Goal: Information Seeking & Learning: Learn about a topic

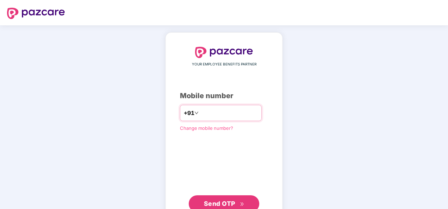
click at [200, 118] on input "**********" at bounding box center [229, 113] width 58 height 11
type input "**********"
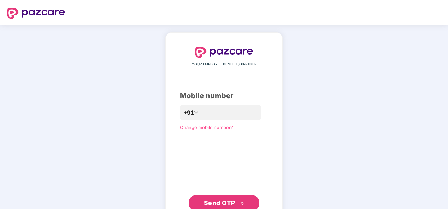
click at [229, 205] on span "Send OTP" at bounding box center [219, 203] width 31 height 7
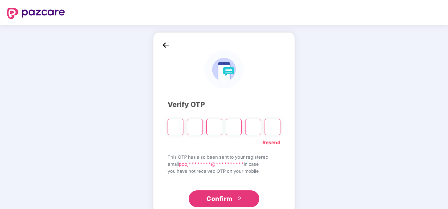
type input "*"
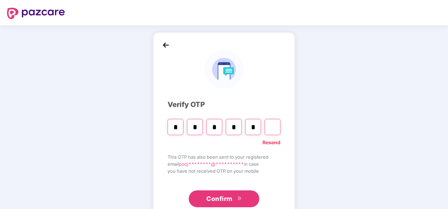
type input "*"
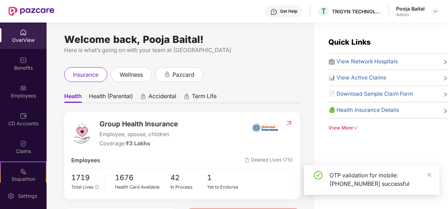
click at [300, 38] on div "Welcome back, Pooja Baital! Here is what’s going on with your team at Pazcare i…" at bounding box center [181, 120] width 268 height 195
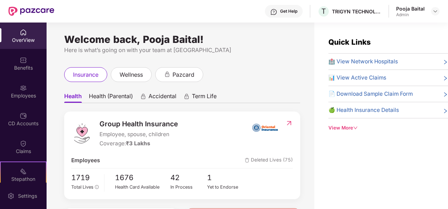
click at [426, 16] on div "Pooja Baital Admin" at bounding box center [417, 11] width 43 height 12
click at [433, 8] on div at bounding box center [435, 11] width 8 height 8
click at [242, 59] on div "Welcome back, Pooja Baital! Here is what’s going on with your team at Pazcare i…" at bounding box center [181, 120] width 268 height 195
click at [22, 36] on div "OverView" at bounding box center [23, 36] width 47 height 26
click at [349, 126] on div "View More" at bounding box center [388, 127] width 120 height 7
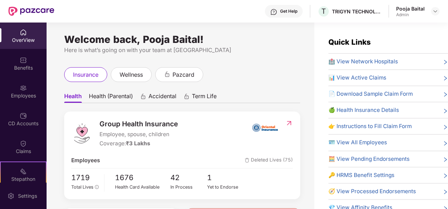
click at [236, 70] on div "insurance wellness pazcard" at bounding box center [182, 74] width 236 height 15
click at [20, 98] on div "Employees" at bounding box center [23, 95] width 47 height 7
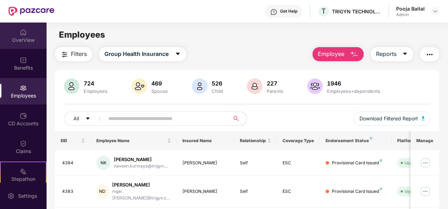
click at [28, 39] on div "OverView" at bounding box center [23, 40] width 47 height 7
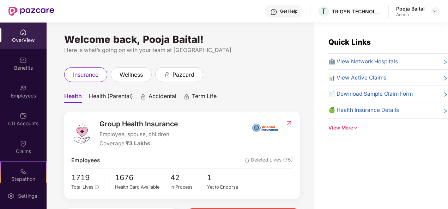
click at [250, 71] on div "insurance wellness pazcard" at bounding box center [182, 74] width 236 height 15
click at [196, 77] on div "pazcard" at bounding box center [179, 74] width 48 height 15
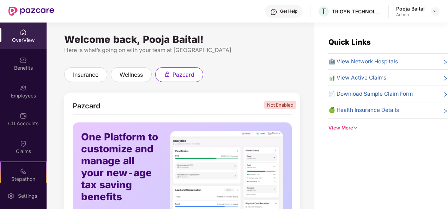
click at [310, 113] on div "Welcome back, Pooja Baital! Here is what’s going on with your team at Pazcare i…" at bounding box center [181, 120] width 268 height 195
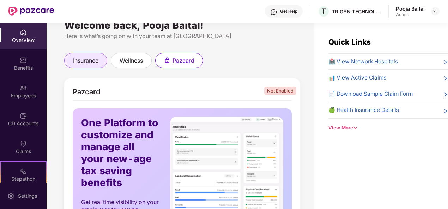
click at [81, 57] on span "insurance" at bounding box center [85, 60] width 25 height 9
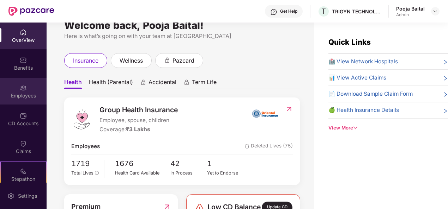
click at [14, 89] on div "Employees" at bounding box center [23, 91] width 47 height 26
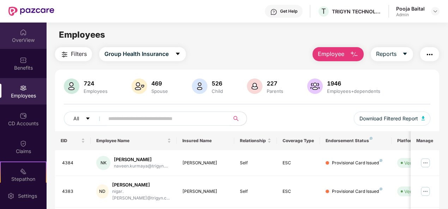
click at [17, 38] on div "OverView" at bounding box center [23, 40] width 47 height 7
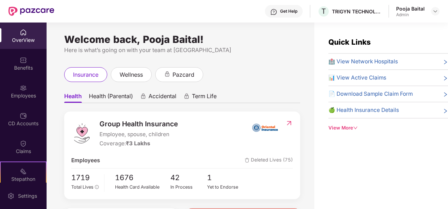
click at [353, 123] on div "Quick Links 🏥 View Network Hospitals 📊 View Active Claims 📄 Download Sample Cla…" at bounding box center [388, 84] width 120 height 95
click at [354, 128] on icon "down" at bounding box center [355, 128] width 5 height 5
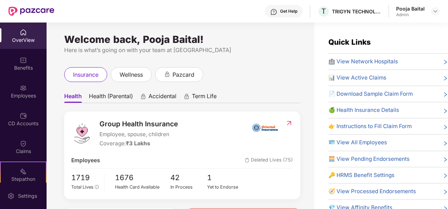
click at [304, 53] on div "Welcome back, Pooja Baital! Here is what’s going on with your team at Pazcare i…" at bounding box center [181, 120] width 268 height 195
click at [40, 68] on div "Benefits" at bounding box center [23, 68] width 47 height 7
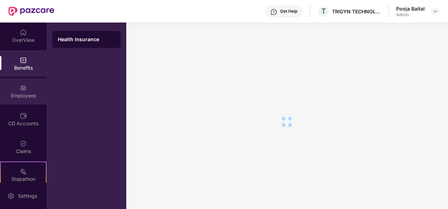
click at [22, 91] on img at bounding box center [23, 88] width 7 height 7
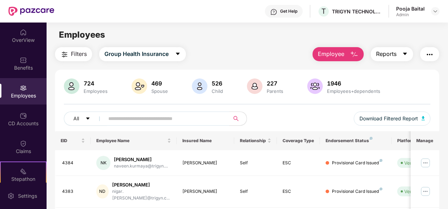
click at [390, 61] on button "Reports" at bounding box center [392, 54] width 42 height 14
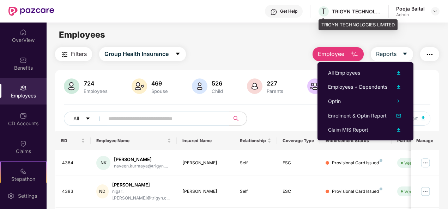
click at [360, 6] on div "T TRIGYN TECHNOLOGIES LIMITED" at bounding box center [349, 11] width 64 height 12
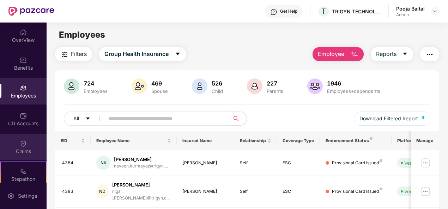
click at [23, 142] on img at bounding box center [23, 143] width 7 height 7
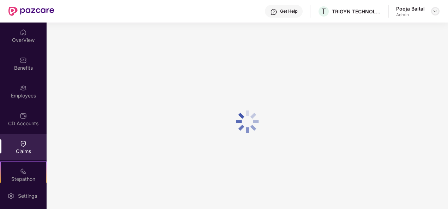
click at [433, 10] on img at bounding box center [435, 11] width 6 height 6
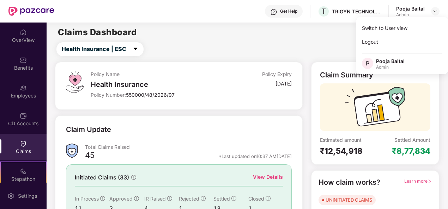
click at [261, 35] on div "Claims Dashboard" at bounding box center [247, 32] width 401 height 8
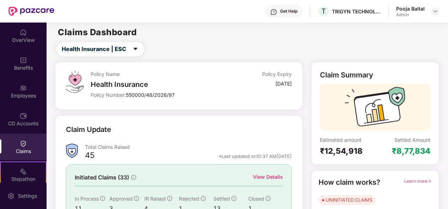
scroll to position [14, 0]
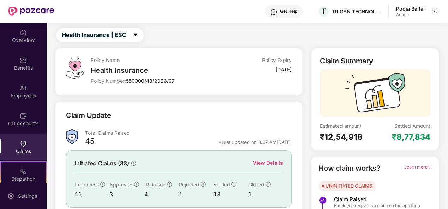
click at [442, 200] on div "Claim Summary Estimated amount ₹12,54,918 Settled Amount ₹8,77,834 How claim wo…" at bounding box center [375, 155] width 136 height 214
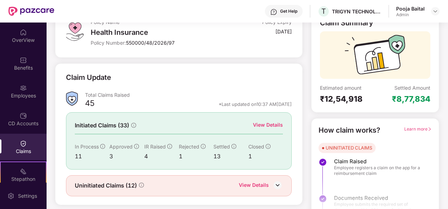
scroll to position [66, 0]
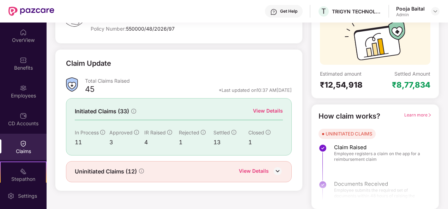
click at [383, 166] on div at bounding box center [374, 180] width 127 height 53
click at [311, 75] on div "Claim Summary Estimated amount ₹12,54,918 Settled Amount ₹8,77,834" at bounding box center [375, 47] width 128 height 103
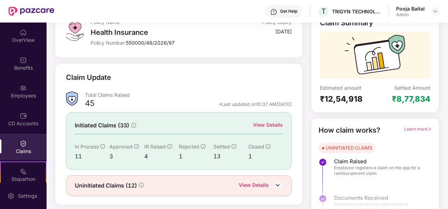
scroll to position [38, 0]
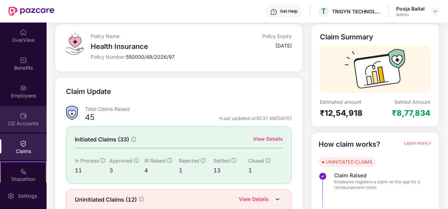
click at [20, 119] on img at bounding box center [23, 115] width 7 height 7
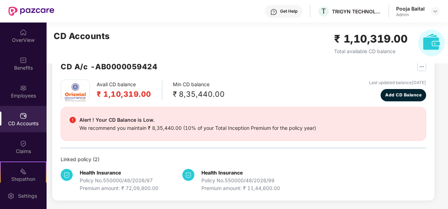
scroll to position [19, 0]
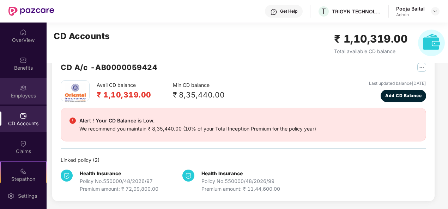
click at [24, 98] on div "Employees" at bounding box center [23, 95] width 47 height 7
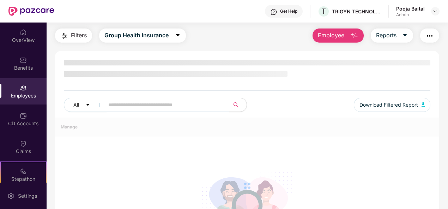
scroll to position [38, 0]
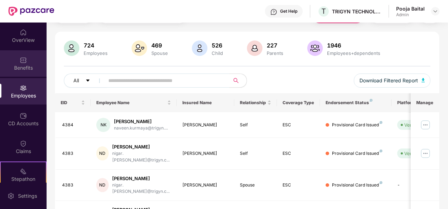
click at [41, 67] on div "Benefits" at bounding box center [23, 68] width 47 height 7
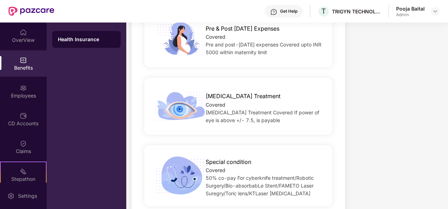
scroll to position [1213, 0]
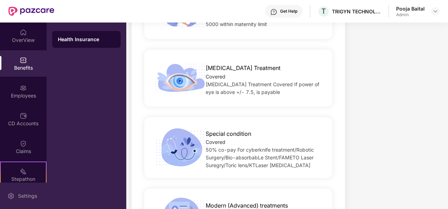
click at [23, 197] on div "Settings" at bounding box center [27, 196] width 23 height 7
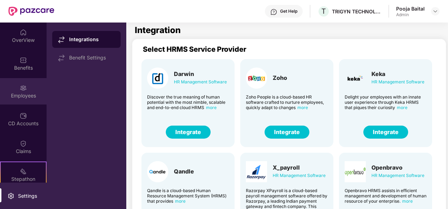
click at [22, 88] on img at bounding box center [23, 88] width 7 height 7
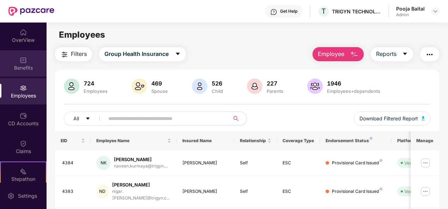
click at [30, 56] on div "Benefits" at bounding box center [23, 63] width 47 height 26
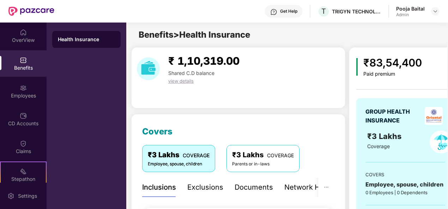
click at [100, 36] on div "Health Insurance" at bounding box center [86, 39] width 57 height 7
click at [440, 37] on div "Benefits > Health Insurance" at bounding box center [286, 34] width 321 height 13
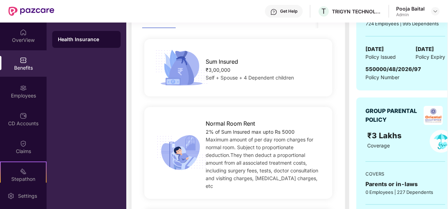
scroll to position [183, 0]
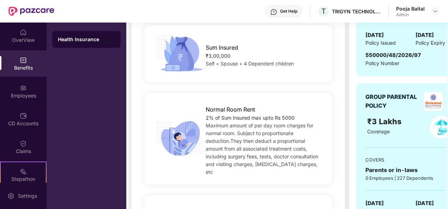
click at [153, 57] on img at bounding box center [181, 54] width 57 height 40
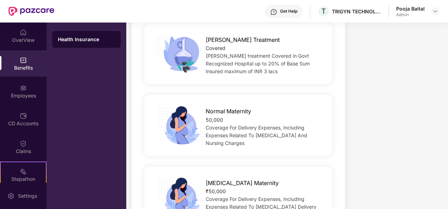
scroll to position [917, 0]
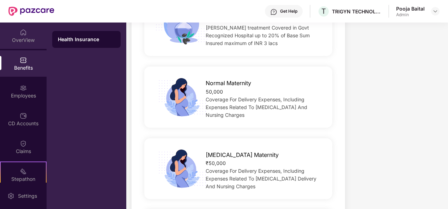
click at [20, 26] on div "OverView" at bounding box center [23, 36] width 47 height 26
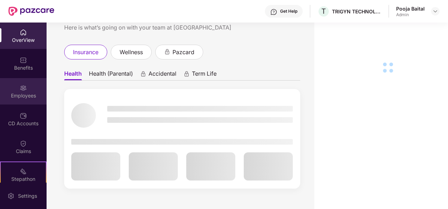
click at [23, 97] on div "Employees" at bounding box center [23, 95] width 47 height 7
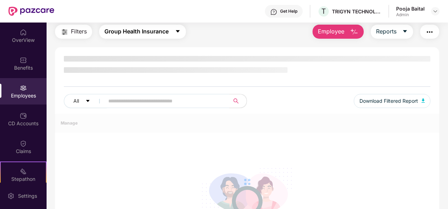
click at [171, 32] on button "Group Health Insurance" at bounding box center [142, 32] width 87 height 14
click at [244, 43] on div "Filters Group Health Insurance Employee Reports All Download Filtered Report Ma…" at bounding box center [247, 150] width 384 height 251
click at [172, 97] on input "text" at bounding box center [164, 101] width 112 height 11
click at [80, 33] on span "Filters" at bounding box center [79, 31] width 16 height 9
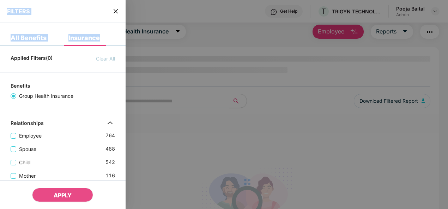
drag, startPoint x: 124, startPoint y: 48, endPoint x: 126, endPoint y: 100, distance: 51.5
click at [126, 100] on div "FILTERS All Benefits Insurance Applied Filters(0) Clear All Benefits Group Heal…" at bounding box center [224, 104] width 448 height 209
click at [289, 16] on div at bounding box center [224, 104] width 448 height 209
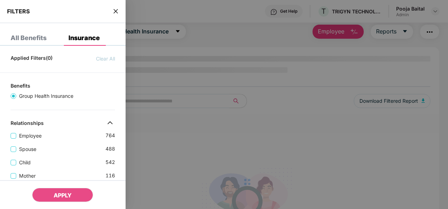
click at [268, 54] on div at bounding box center [224, 104] width 448 height 209
click at [115, 11] on icon "close" at bounding box center [115, 11] width 4 height 4
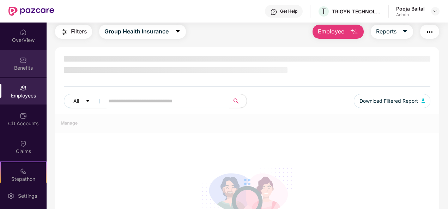
click at [35, 58] on div "Benefits" at bounding box center [23, 63] width 47 height 26
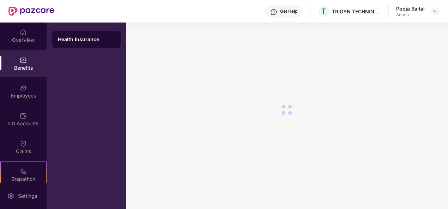
scroll to position [12, 0]
click at [31, 81] on div "Employees" at bounding box center [23, 91] width 47 height 26
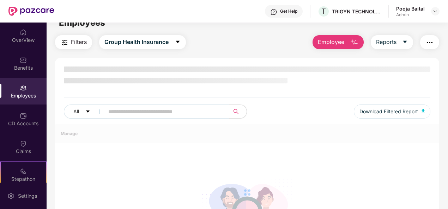
scroll to position [23, 0]
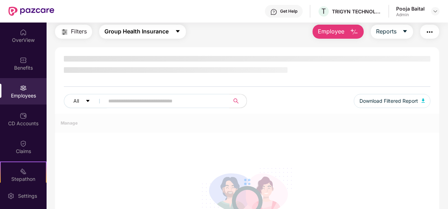
click at [164, 35] on span "Group Health Insurance" at bounding box center [136, 31] width 64 height 9
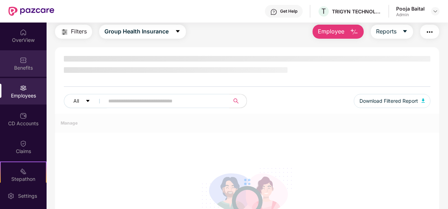
click at [30, 60] on div "Benefits" at bounding box center [23, 63] width 47 height 26
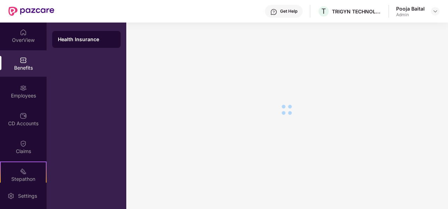
scroll to position [12, 0]
click at [157, 72] on div at bounding box center [286, 110] width 321 height 199
click at [41, 93] on div "Employees" at bounding box center [23, 95] width 47 height 7
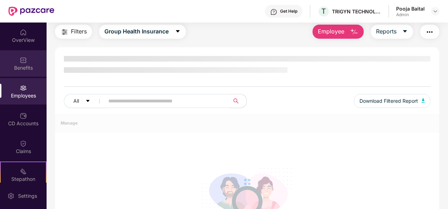
click at [32, 71] on div "Benefits" at bounding box center [23, 68] width 47 height 7
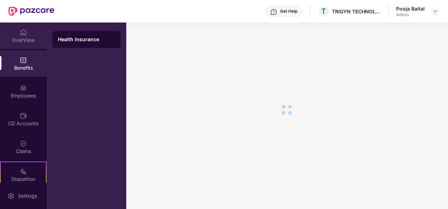
click at [30, 46] on div "OverView" at bounding box center [23, 36] width 47 height 26
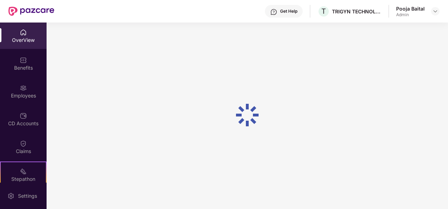
scroll to position [23, 0]
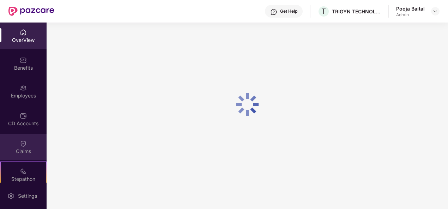
drag, startPoint x: 11, startPoint y: 101, endPoint x: 33, endPoint y: 148, distance: 51.9
click at [33, 148] on div "Claims" at bounding box center [23, 147] width 47 height 26
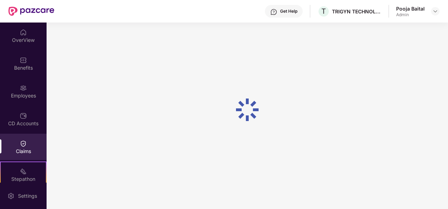
scroll to position [12, 0]
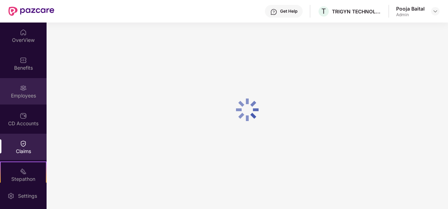
click at [28, 100] on div "Employees" at bounding box center [23, 91] width 47 height 26
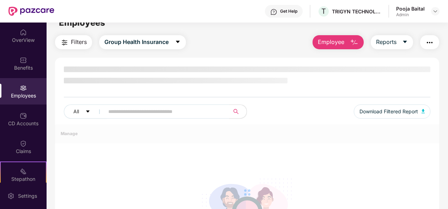
scroll to position [23, 0]
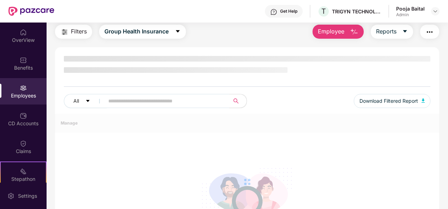
click at [446, 167] on div "Filters Group Health Insurance Employee Reports All Download Filtered Report Ma…" at bounding box center [247, 150] width 401 height 251
click at [18, 68] on div "Benefits" at bounding box center [23, 68] width 47 height 7
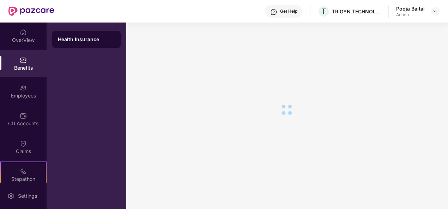
click at [162, 85] on div at bounding box center [286, 110] width 321 height 199
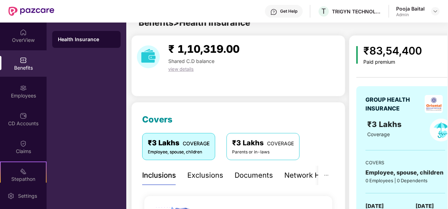
scroll to position [23, 0]
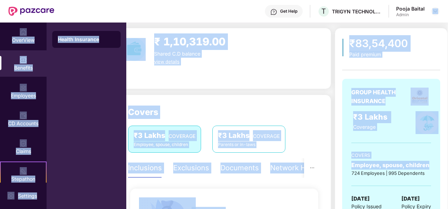
scroll to position [0, 0]
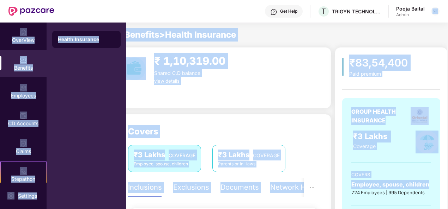
drag, startPoint x: 446, startPoint y: 52, endPoint x: 446, endPoint y: 12, distance: 40.2
click at [446, 12] on div "Get Help T TRIGYN TECHNOLOGIES LIMITED Pooja Baital Admin OverView Benefits Emp…" at bounding box center [224, 104] width 448 height 209
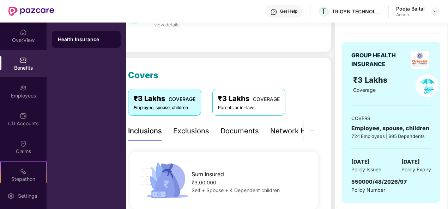
scroll to position [71, 0]
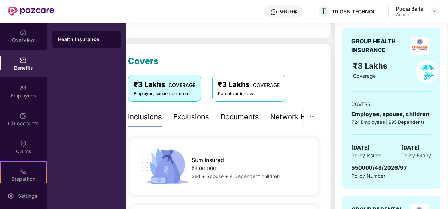
click at [376, 88] on div "GROUP HEALTH INSURANCE ₹3 Lakhs Coverage COVERS Employee, spouse, children 724 …" at bounding box center [391, 108] width 98 height 161
click at [379, 175] on span "Policy Number" at bounding box center [368, 176] width 34 height 6
drag, startPoint x: 379, startPoint y: 175, endPoint x: 355, endPoint y: 124, distance: 55.8
click at [355, 124] on div "724 Employees | 995 Dependents" at bounding box center [391, 122] width 80 height 7
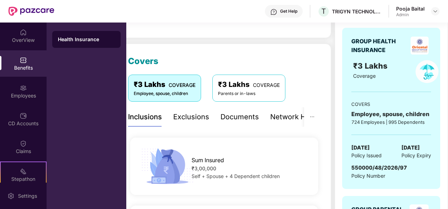
scroll to position [56, 0]
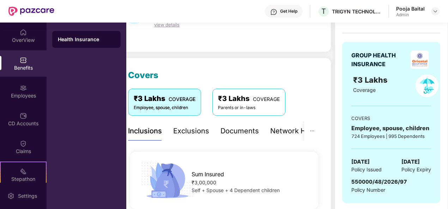
click at [355, 126] on div "Employee, spouse, children" at bounding box center [391, 128] width 80 height 9
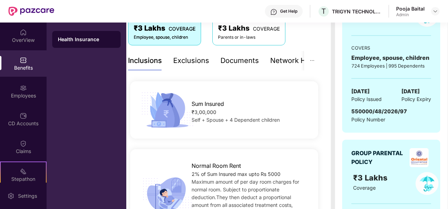
scroll to position [71, 0]
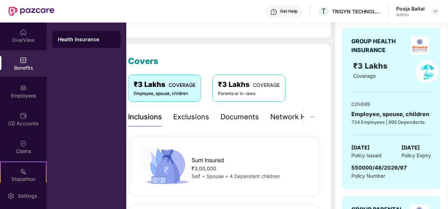
click at [403, 124] on div "724 Employees | 995 Dependents" at bounding box center [391, 122] width 80 height 7
click at [196, 118] on div "Exclusions" at bounding box center [191, 117] width 36 height 11
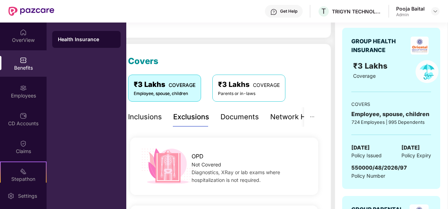
click at [262, 115] on div "Inclusions Exclusions Documents Network Hospitals" at bounding box center [230, 117] width 204 height 19
click at [257, 82] on div "₹3 Lakhs COVERAGE" at bounding box center [249, 84] width 62 height 11
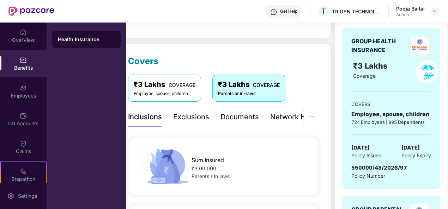
click at [149, 91] on div "Employee, spouse, children" at bounding box center [165, 94] width 62 height 7
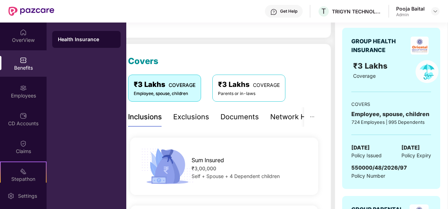
click at [234, 161] on div "Sum Insured" at bounding box center [250, 159] width 118 height 12
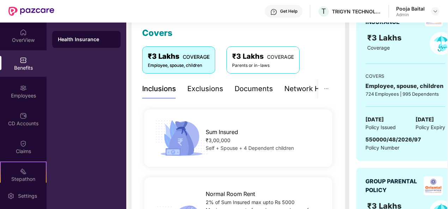
scroll to position [56, 0]
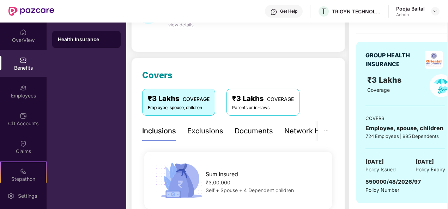
click at [255, 100] on div "₹3 Lakhs COVERAGE" at bounding box center [263, 98] width 62 height 11
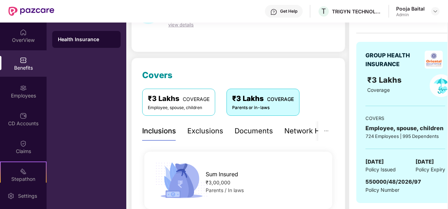
click at [181, 99] on div "₹3 Lakhs COVERAGE" at bounding box center [179, 98] width 62 height 11
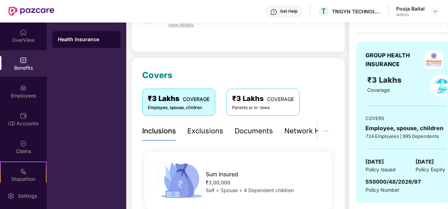
click at [200, 133] on div "Exclusions" at bounding box center [205, 131] width 36 height 11
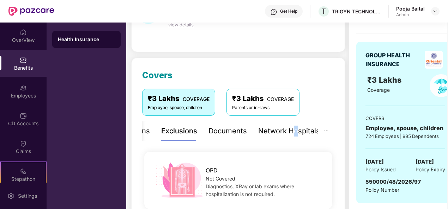
drag, startPoint x: 292, startPoint y: 130, endPoint x: 296, endPoint y: 132, distance: 5.0
click at [296, 132] on div "Network Hospitals" at bounding box center [289, 131] width 62 height 11
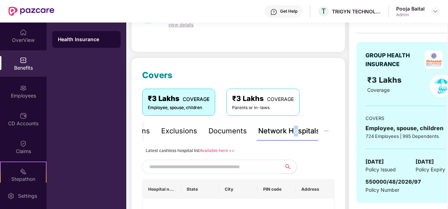
click at [296, 132] on div "Network Hospitals" at bounding box center [289, 131] width 62 height 11
click at [225, 132] on div "Documents" at bounding box center [227, 131] width 38 height 11
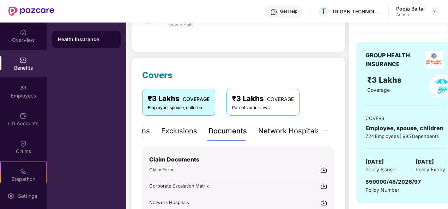
click at [160, 132] on div "Inclusions Exclusions Documents Network Hospitals" at bounding box center [218, 131] width 204 height 19
click at [176, 133] on div "Exclusions" at bounding box center [179, 131] width 36 height 11
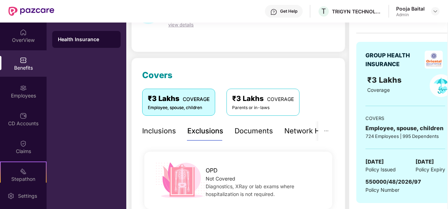
click at [143, 132] on div "Inclusions" at bounding box center [159, 131] width 34 height 11
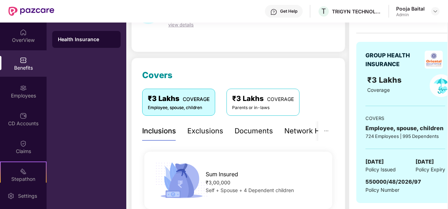
click at [143, 132] on div "Inclusions" at bounding box center [159, 131] width 34 height 11
click at [26, 116] on div "CD Accounts" at bounding box center [23, 119] width 47 height 26
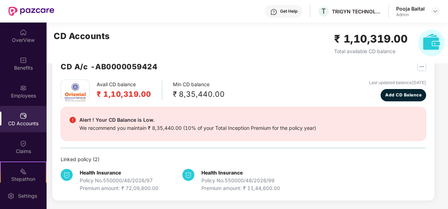
scroll to position [19, 0]
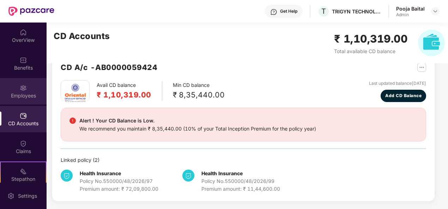
click at [22, 96] on div "Employees" at bounding box center [23, 95] width 47 height 7
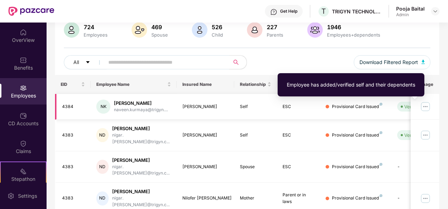
click at [404, 105] on div "Verified" at bounding box center [412, 106] width 17 height 7
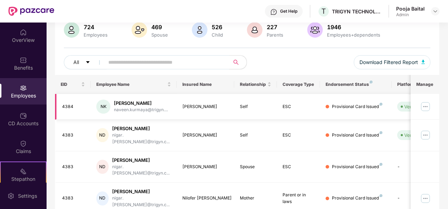
click at [426, 104] on img at bounding box center [425, 106] width 11 height 11
click at [445, 188] on div "Filters Group Health Insurance Employee Reports 724 Employees 469 Spouse 526 Ch…" at bounding box center [247, 202] width 401 height 422
click at [257, 32] on img at bounding box center [255, 30] width 16 height 16
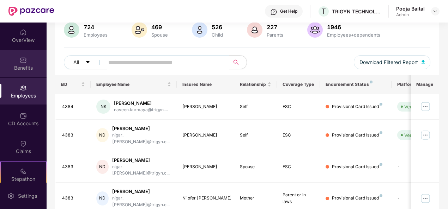
click at [40, 67] on div "Benefits" at bounding box center [23, 68] width 47 height 7
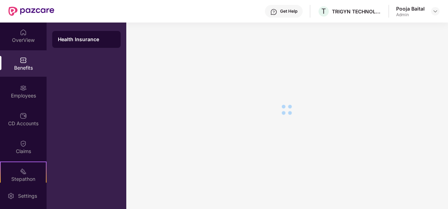
scroll to position [12, 0]
click at [25, 41] on div "OverView" at bounding box center [23, 40] width 47 height 7
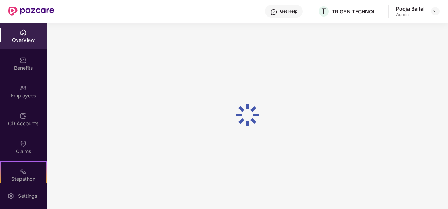
scroll to position [23, 0]
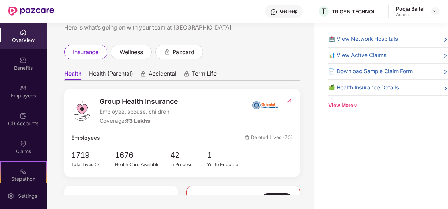
click at [357, 102] on div "View More" at bounding box center [388, 105] width 120 height 7
